Goal: Entertainment & Leisure: Consume media (video, audio)

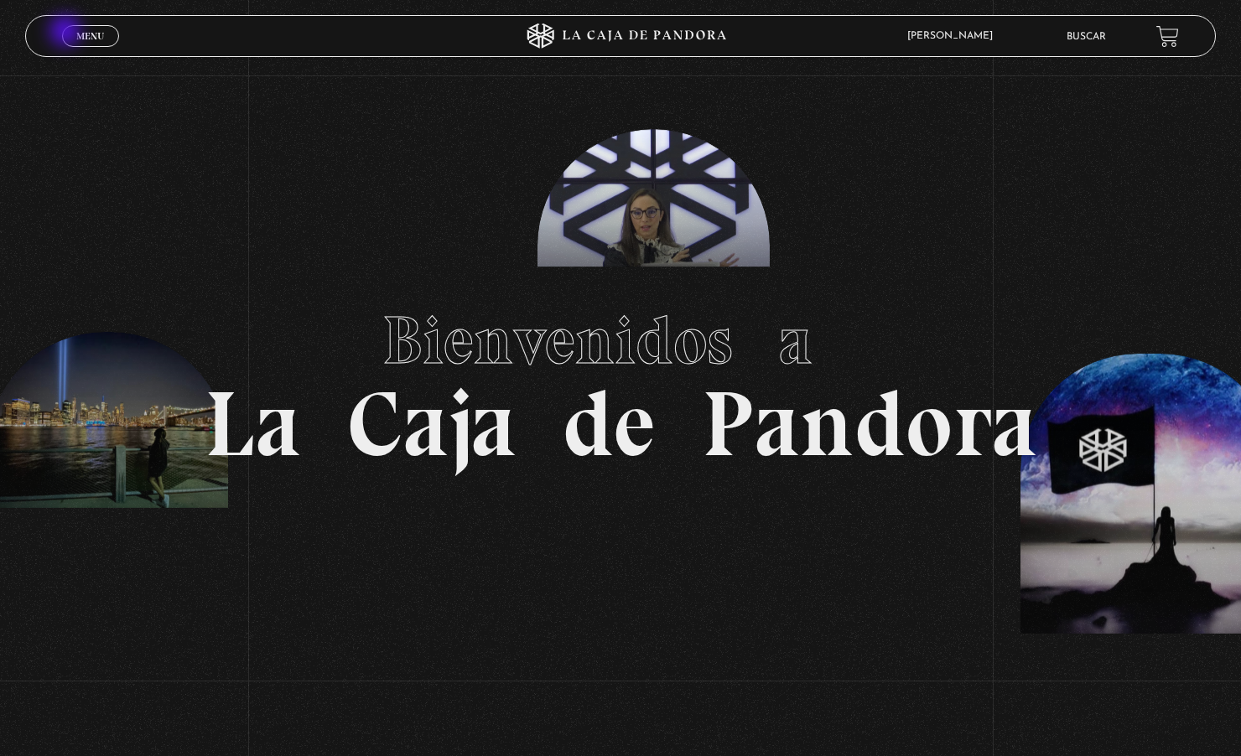
click at [67, 33] on link "Menu Cerrar" at bounding box center [90, 36] width 57 height 22
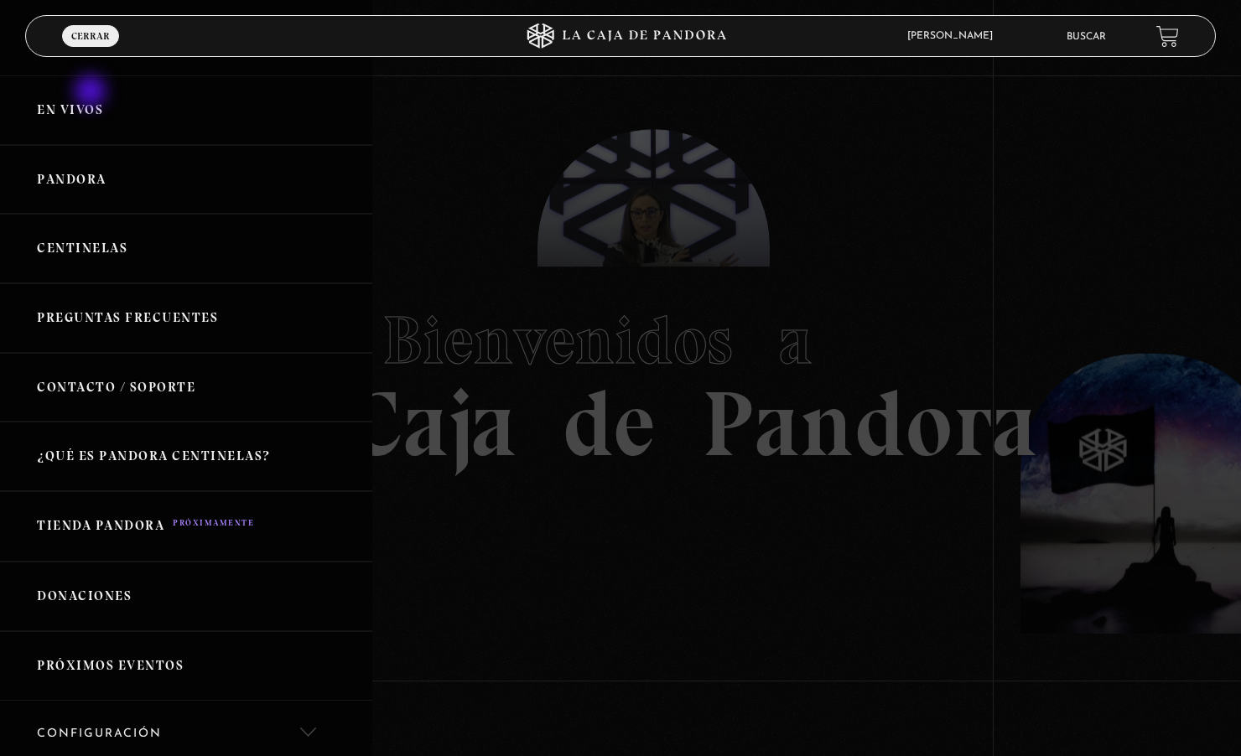
click at [92, 93] on link "En vivos" at bounding box center [186, 110] width 372 height 70
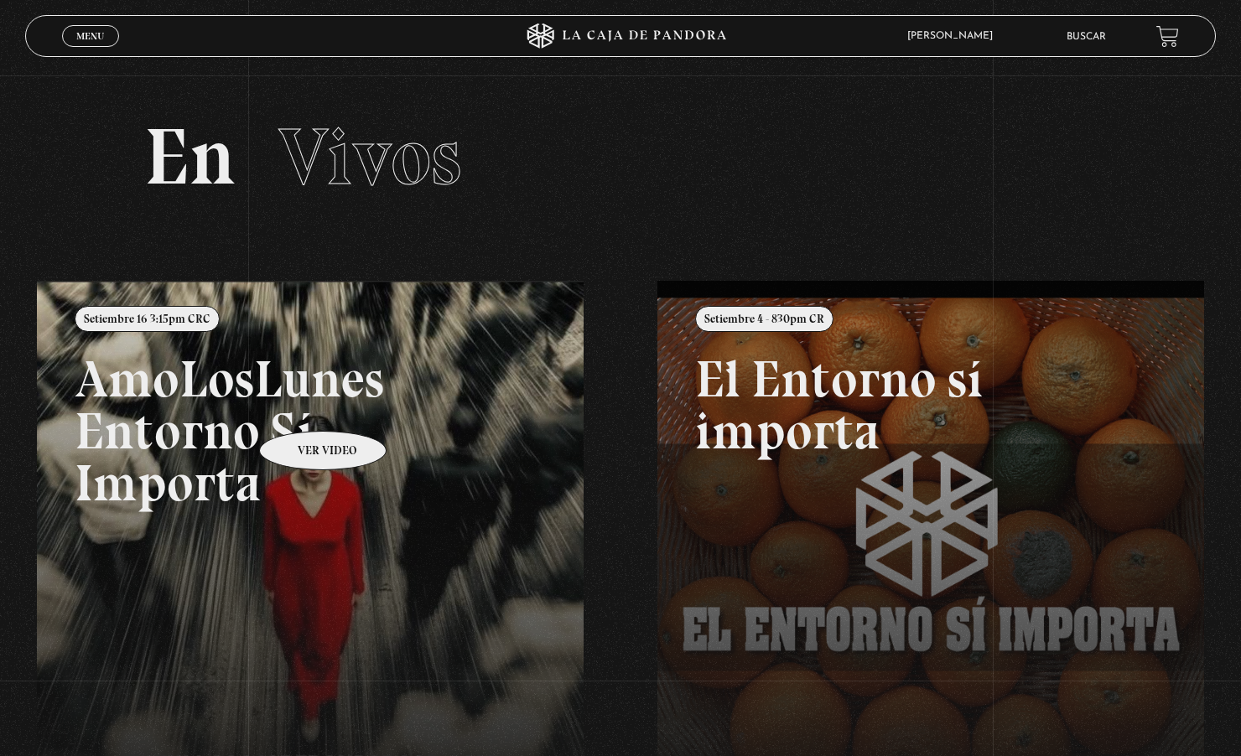
click at [301, 406] on link at bounding box center [657, 659] width 1241 height 756
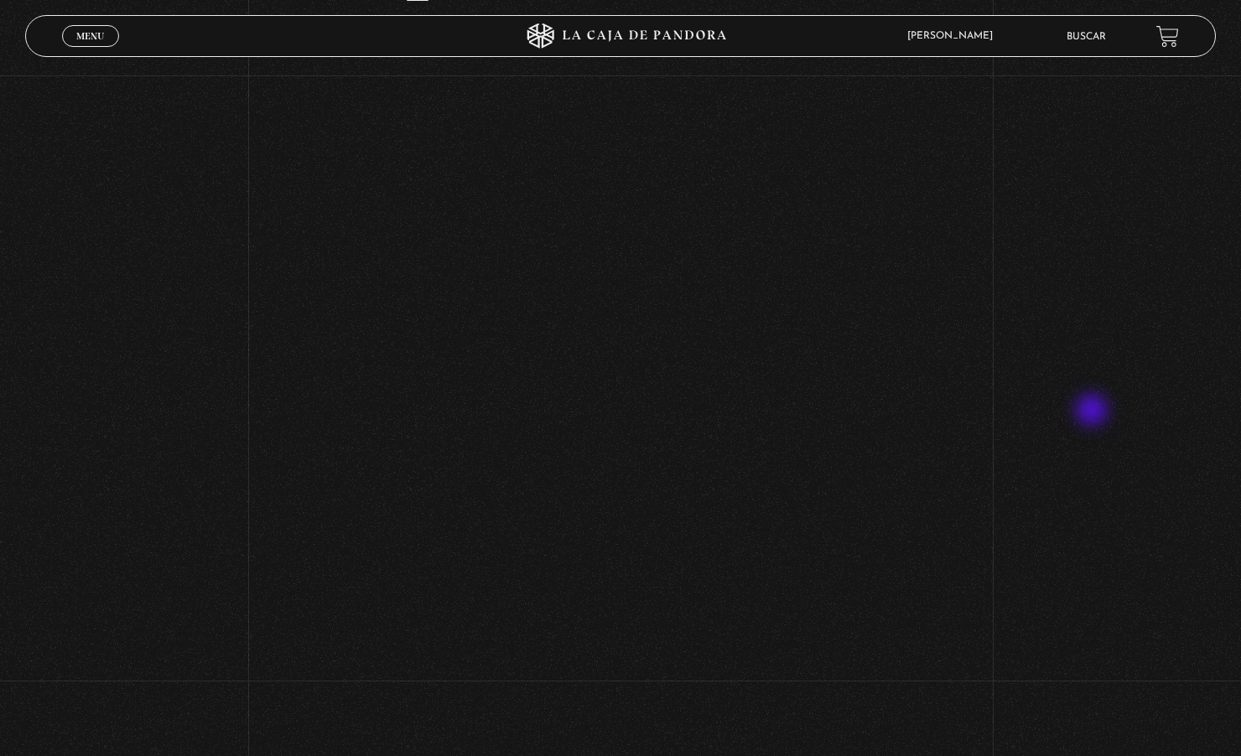
scroll to position [251, 0]
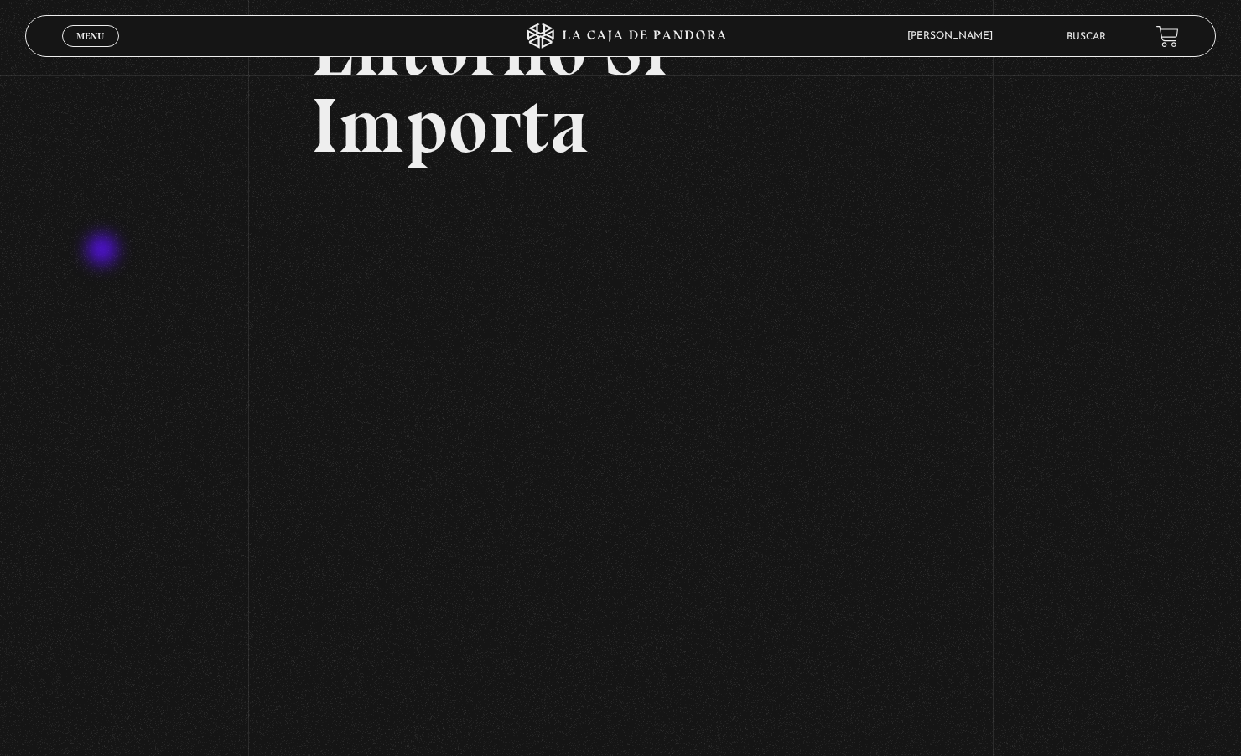
click at [104, 251] on div "Volver Setiembre 16 3:15pm CRC AmoLosLunes Entorno Sí Importa" at bounding box center [620, 380] width 1241 height 1112
click at [270, 196] on div "Volver Setiembre 16 3:15pm CRC AmoLosLunes Entorno Sí Importa" at bounding box center [620, 380] width 1241 height 1112
click at [271, 357] on div "Volver Setiembre 16 3:15pm CRC AmoLosLunes Entorno Sí Importa" at bounding box center [620, 380] width 1241 height 1112
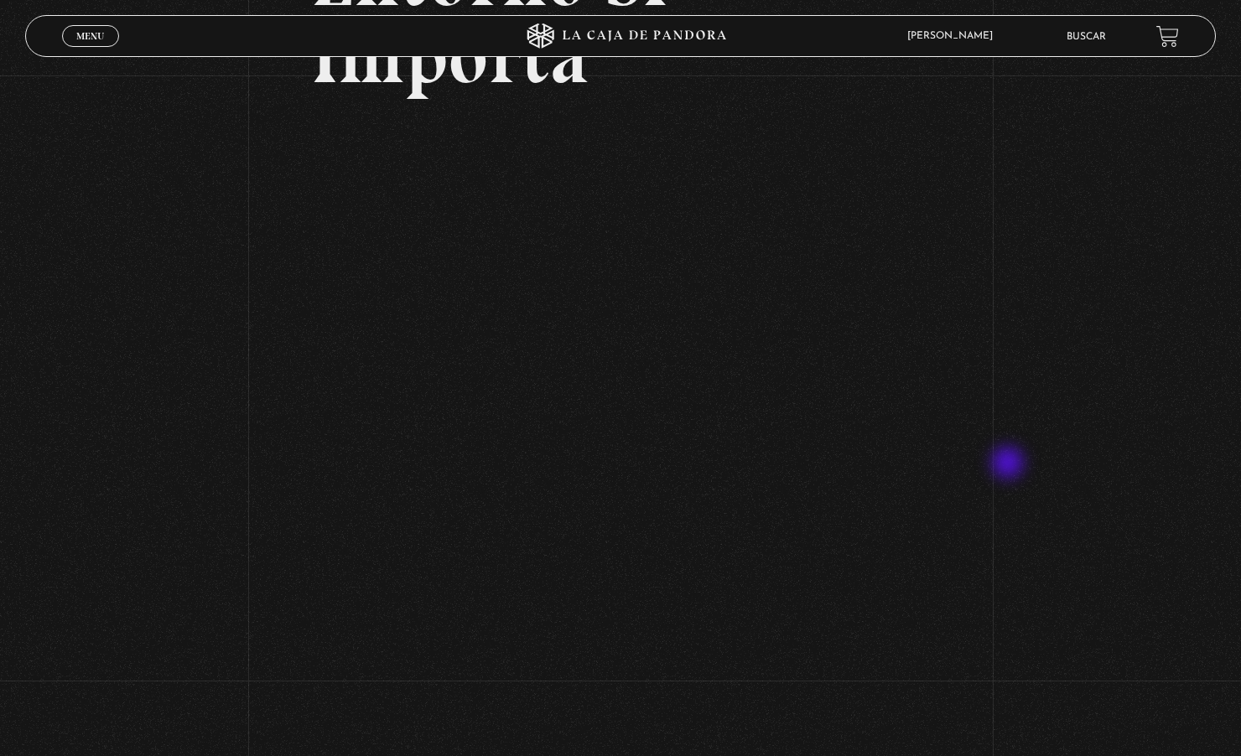
scroll to position [168, 0]
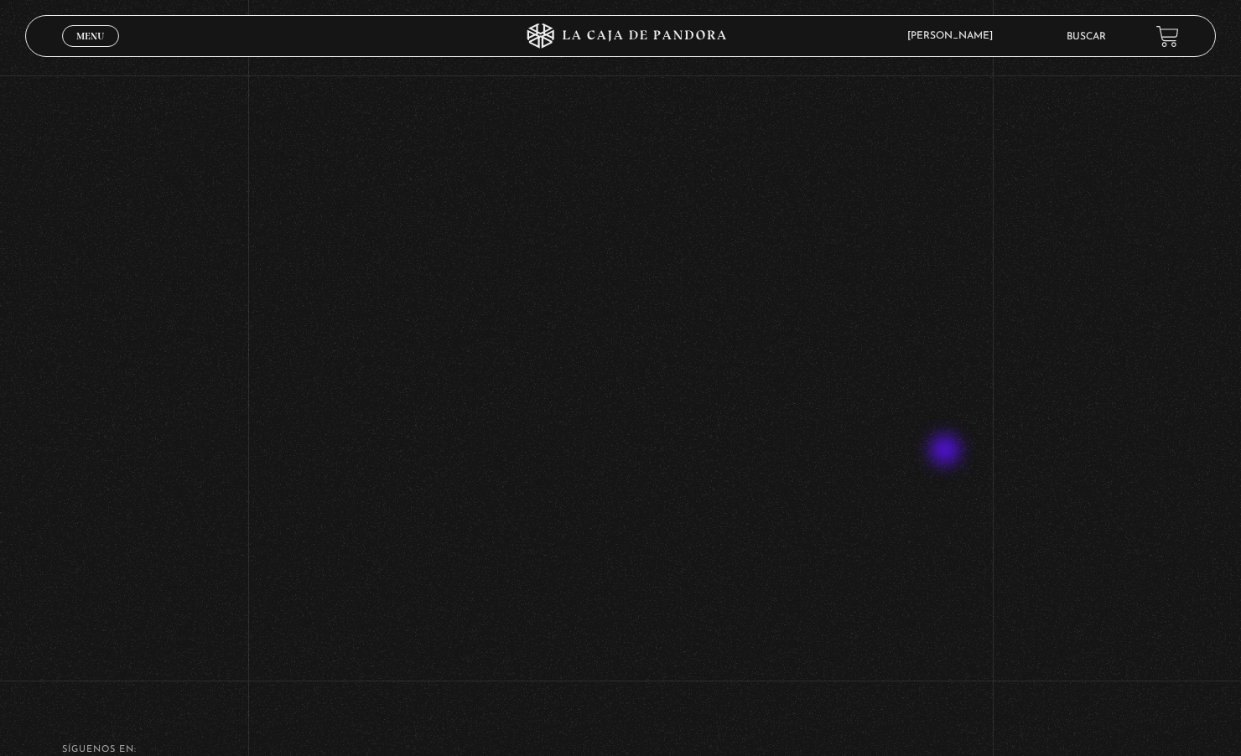
scroll to position [499, 0]
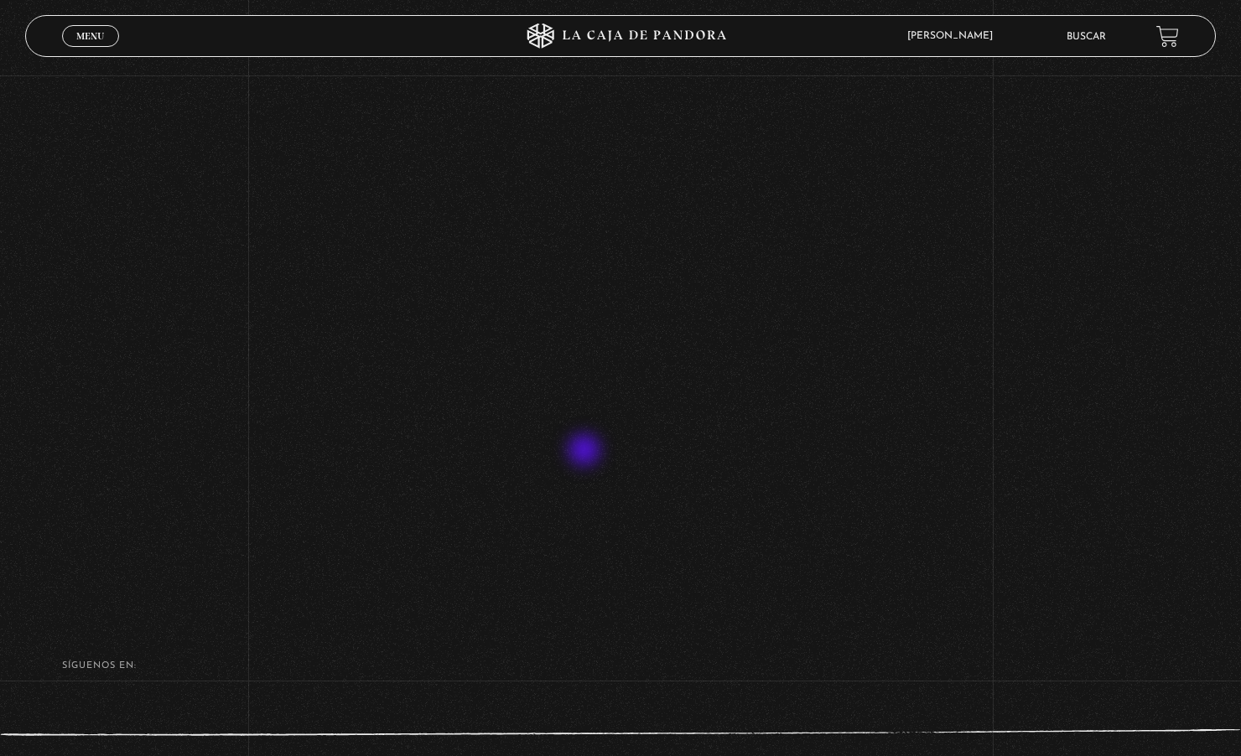
scroll to position [666, 0]
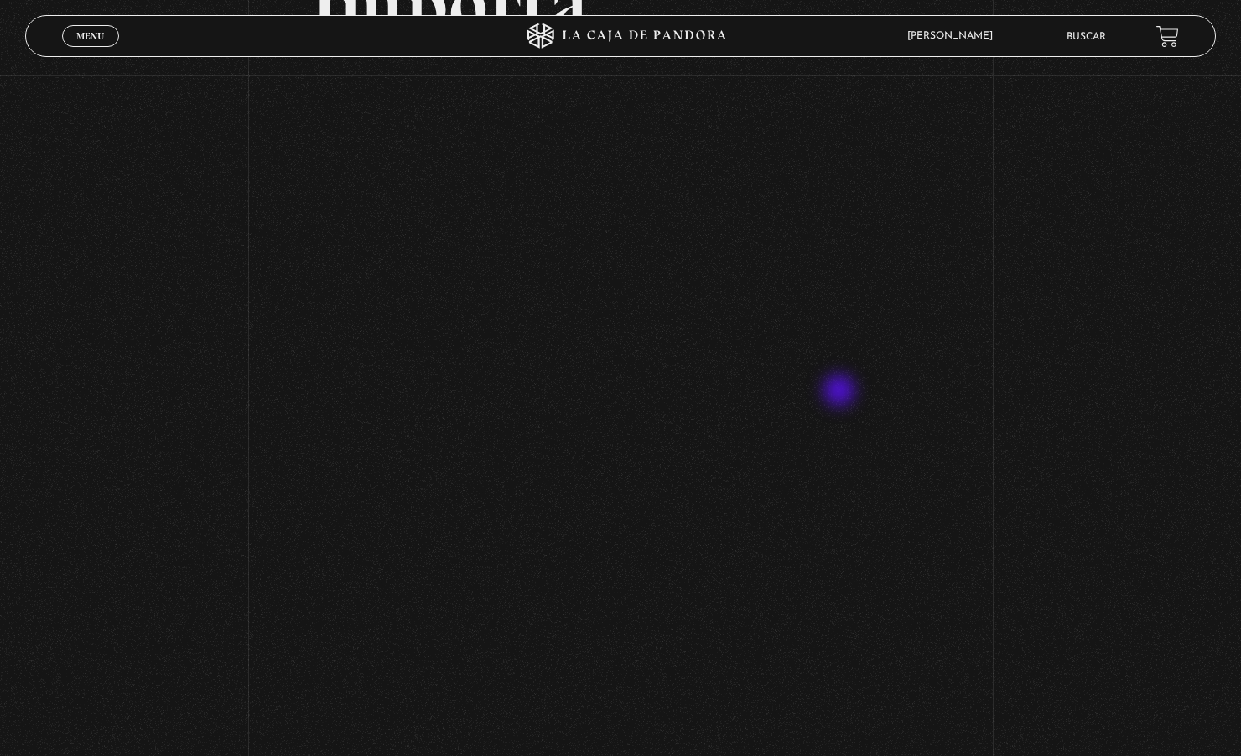
scroll to position [415, 0]
click at [1018, 267] on div "Volver Setiembre 16 3:15pm CRC AmoLosLunes Entorno Sí Importa" at bounding box center [620, 217] width 1241 height 1112
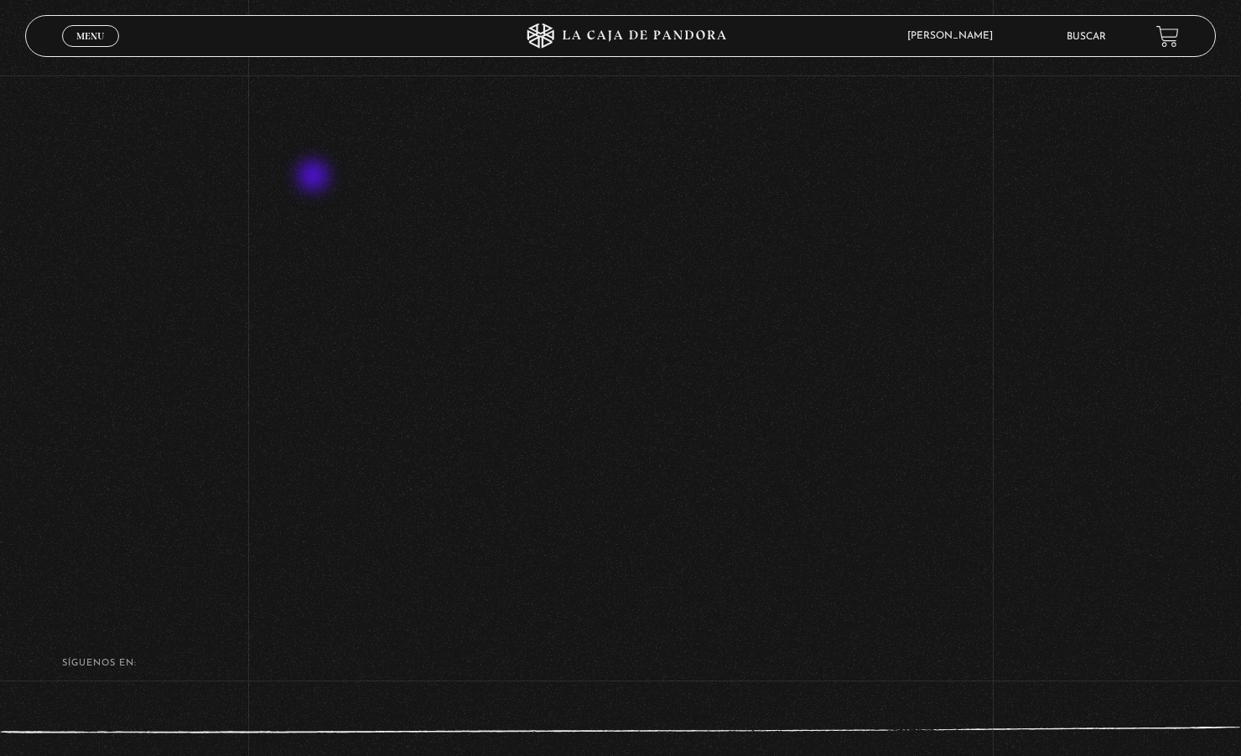
scroll to position [503, 0]
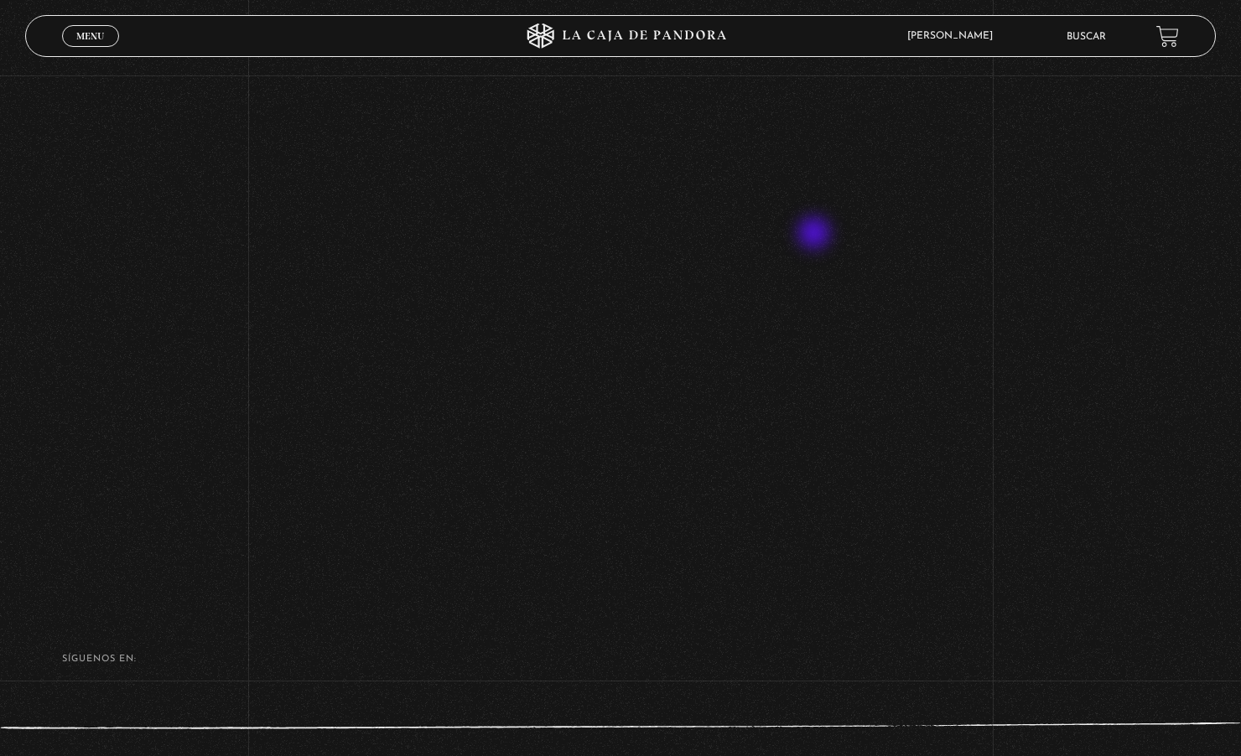
scroll to position [666, 0]
